Goal: Find specific page/section: Find specific page/section

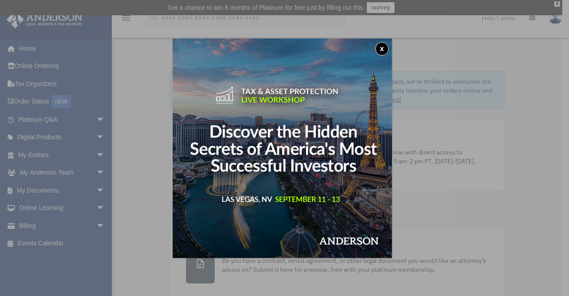
click at [379, 48] on button "x" at bounding box center [381, 48] width 13 height 13
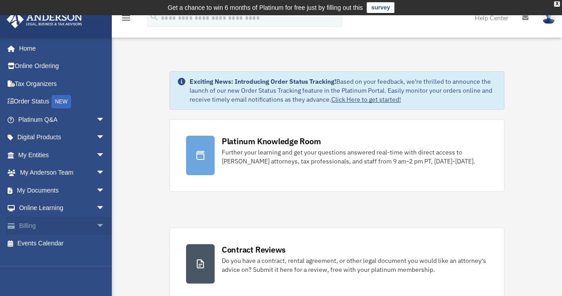
click at [43, 225] on link "Billing arrow_drop_down" at bounding box center [62, 226] width 112 height 18
click at [96, 226] on span "arrow_drop_down" at bounding box center [105, 226] width 18 height 18
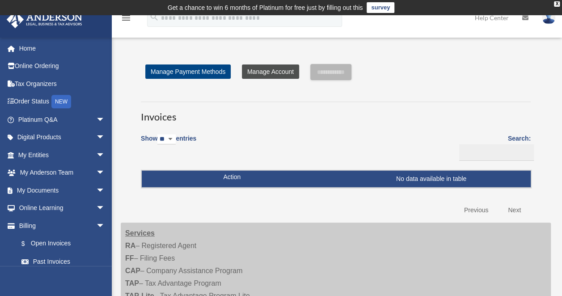
click at [264, 77] on link "Manage Account" at bounding box center [270, 71] width 57 height 14
click at [262, 68] on link "Manage Account" at bounding box center [270, 71] width 57 height 14
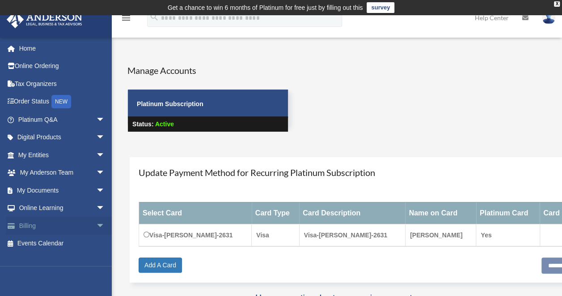
click at [34, 225] on link "Billing arrow_drop_down" at bounding box center [62, 226] width 112 height 18
click at [96, 227] on span "arrow_drop_down" at bounding box center [105, 226] width 18 height 18
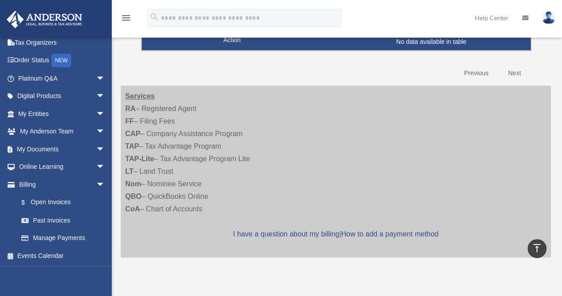
scroll to position [134, 0]
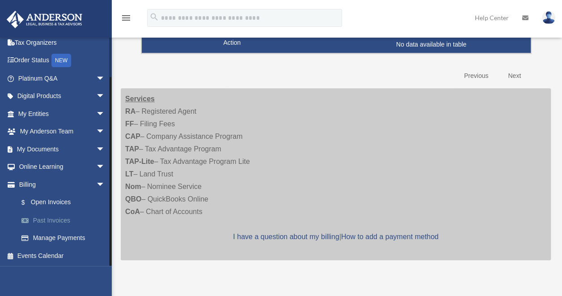
click at [56, 221] on link "Past Invoices" at bounding box center [66, 220] width 106 height 18
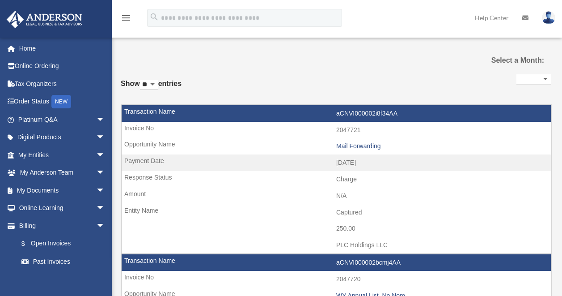
select select
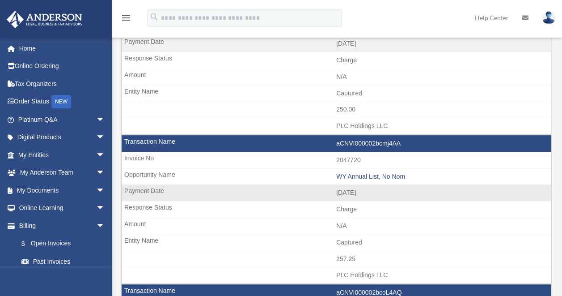
scroll to position [179, 0]
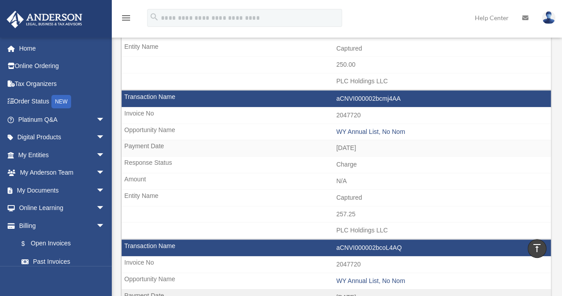
drag, startPoint x: 128, startPoint y: 247, endPoint x: 59, endPoint y: 280, distance: 76.0
click at [59, 280] on div "[EMAIL_ADDRESS][DOMAIN_NAME] Sign Out [EMAIL_ADDRESS][DOMAIN_NAME] Home Online …" at bounding box center [56, 185] width 112 height 296
